Goal: Check status: Check status

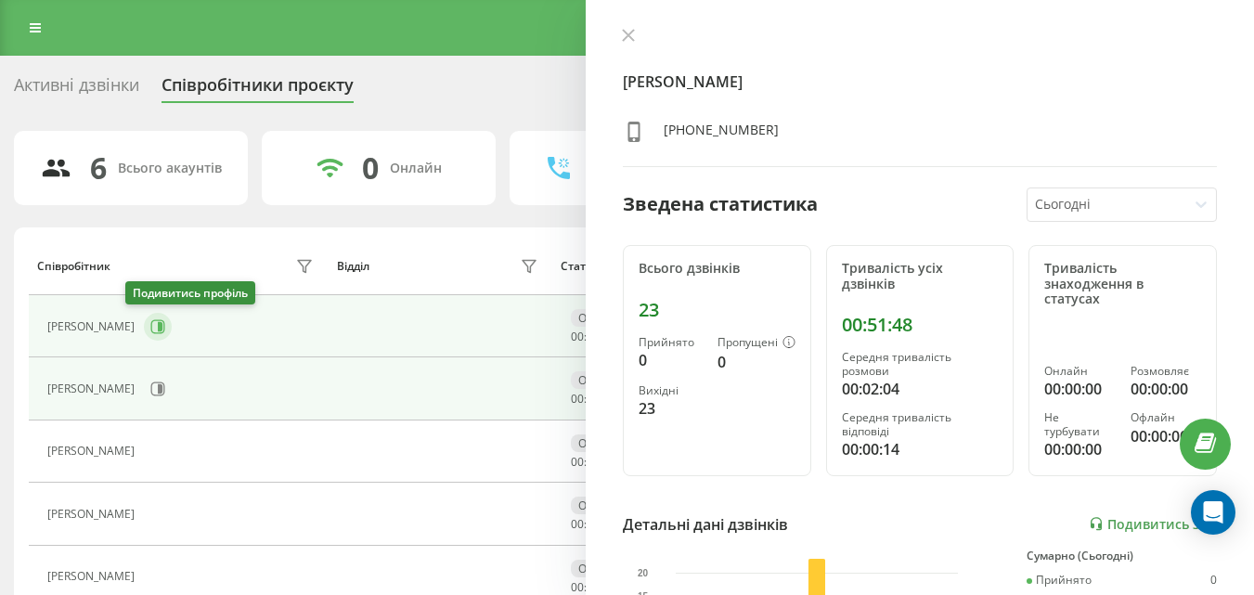
click at [151, 329] on icon at bounding box center [158, 326] width 14 height 14
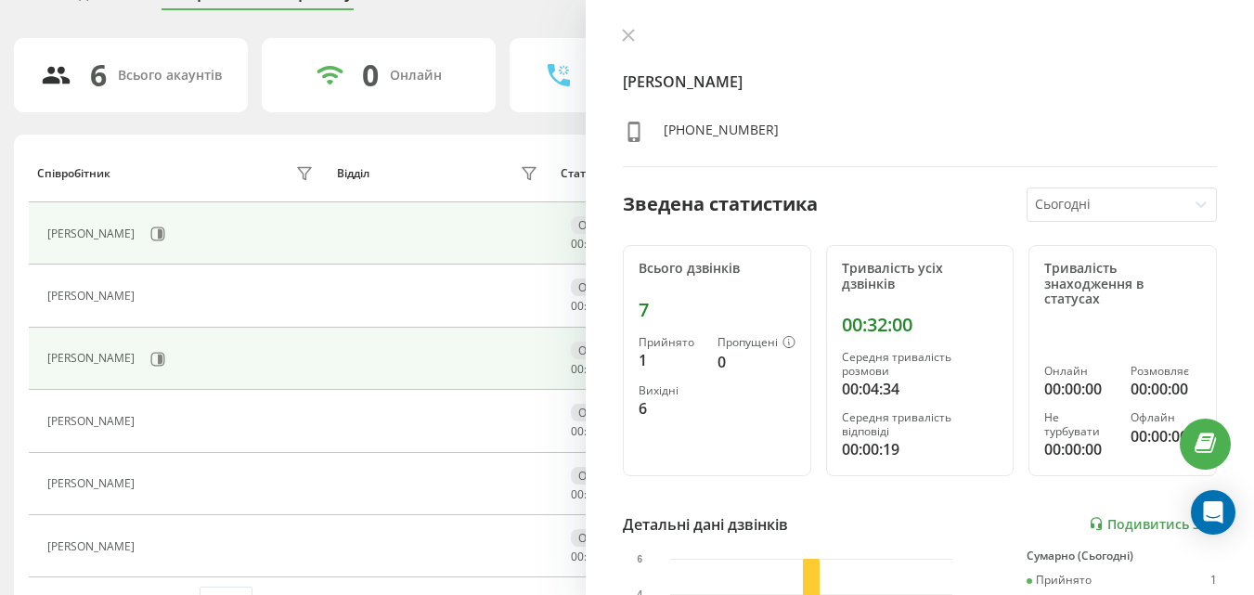
scroll to position [145, 0]
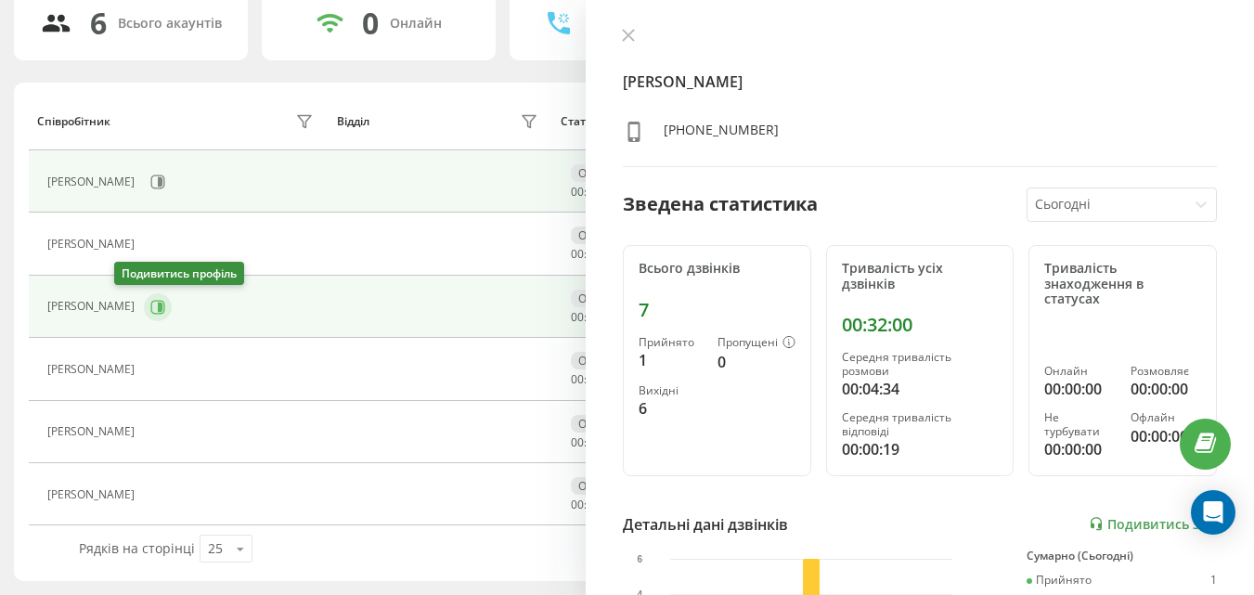
click at [150, 313] on icon at bounding box center [157, 307] width 15 height 15
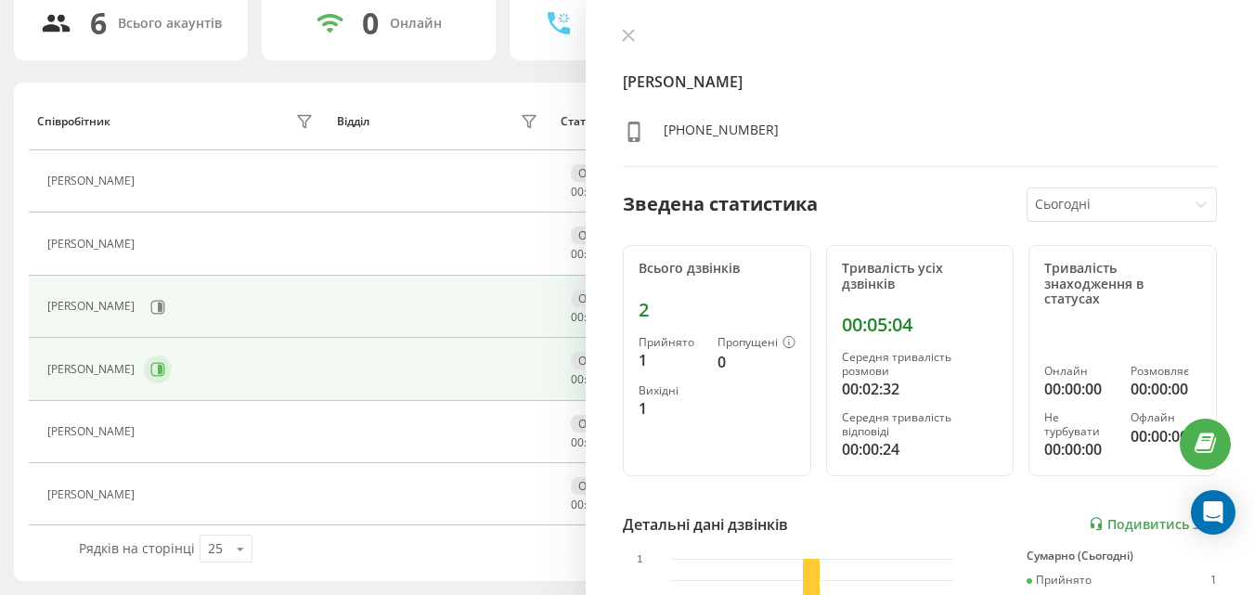
click at [172, 360] on button at bounding box center [158, 370] width 28 height 28
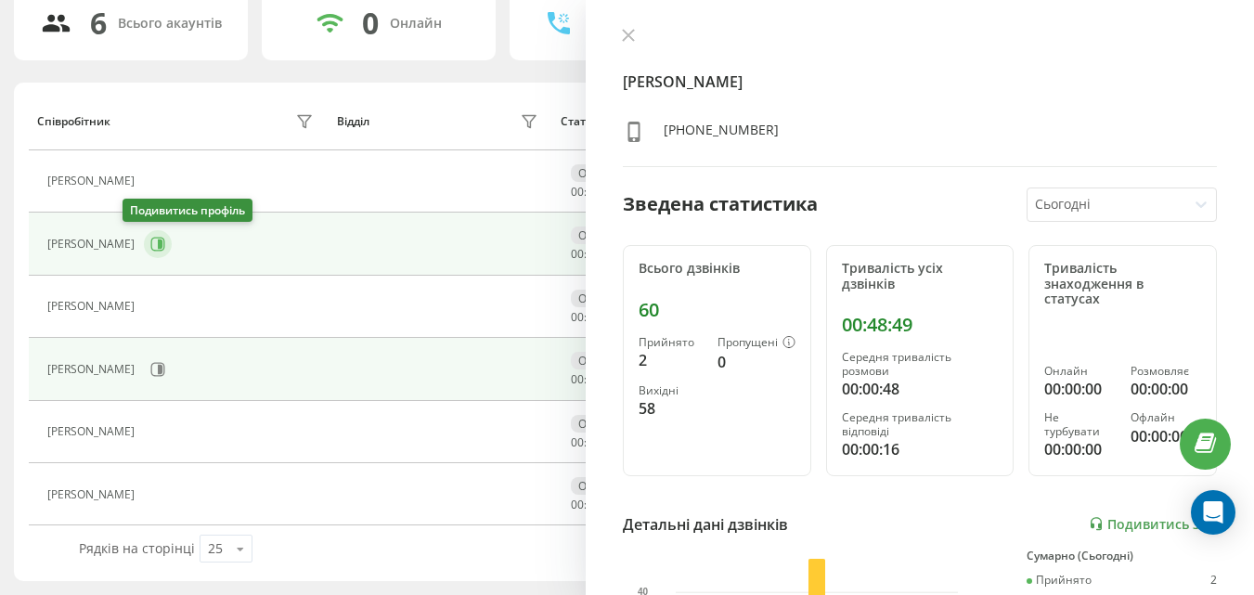
click at [144, 236] on button at bounding box center [158, 244] width 28 height 28
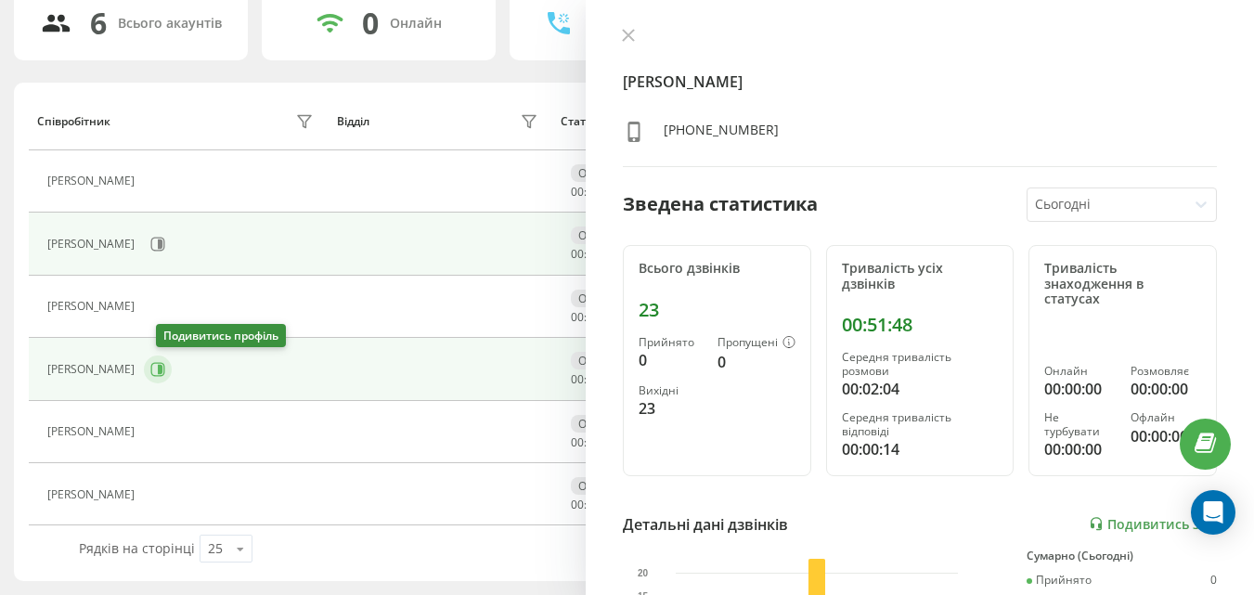
click at [165, 376] on icon at bounding box center [158, 369] width 14 height 14
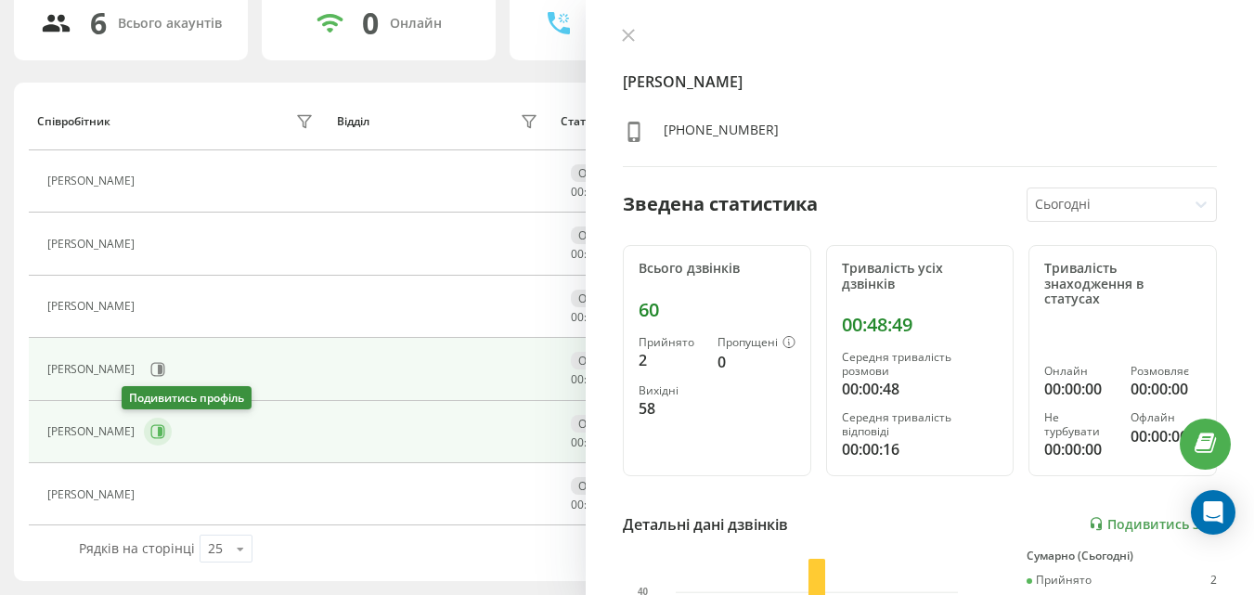
click at [144, 433] on button at bounding box center [158, 432] width 28 height 28
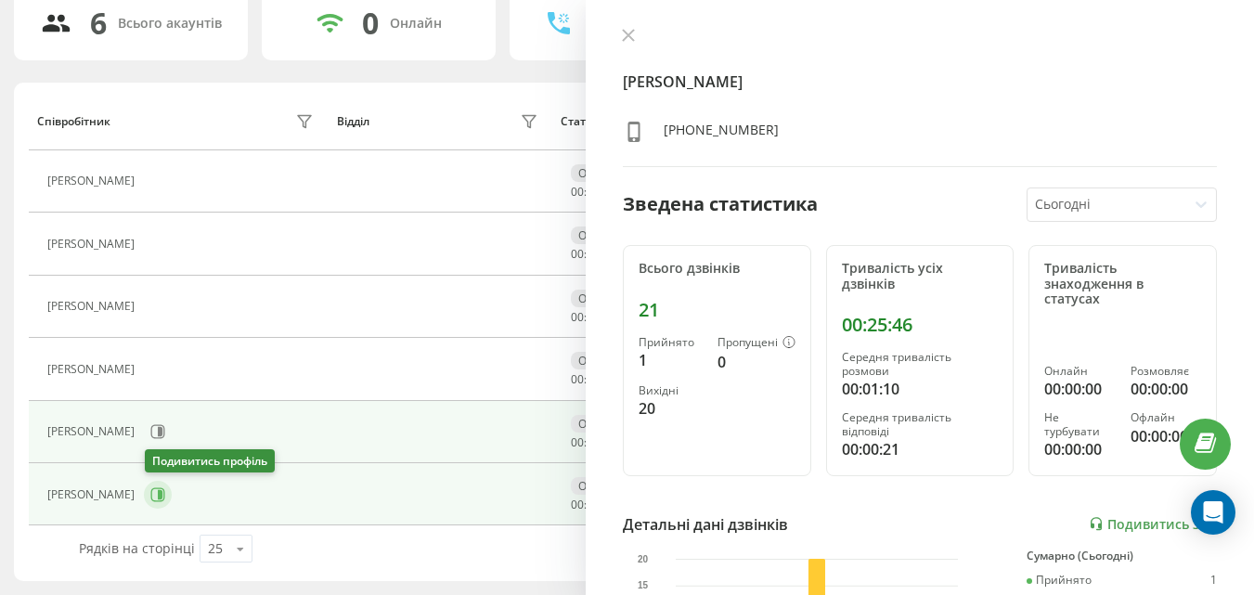
click at [161, 485] on button at bounding box center [158, 495] width 28 height 28
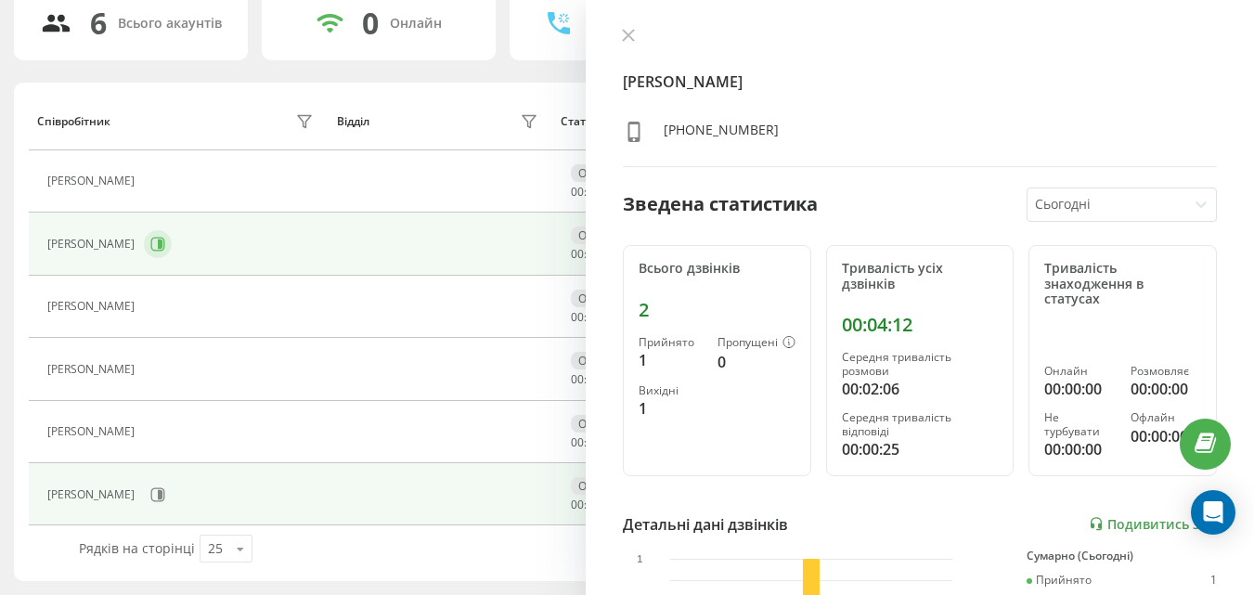
click at [144, 249] on button at bounding box center [158, 244] width 28 height 28
